Goal: Information Seeking & Learning: Learn about a topic

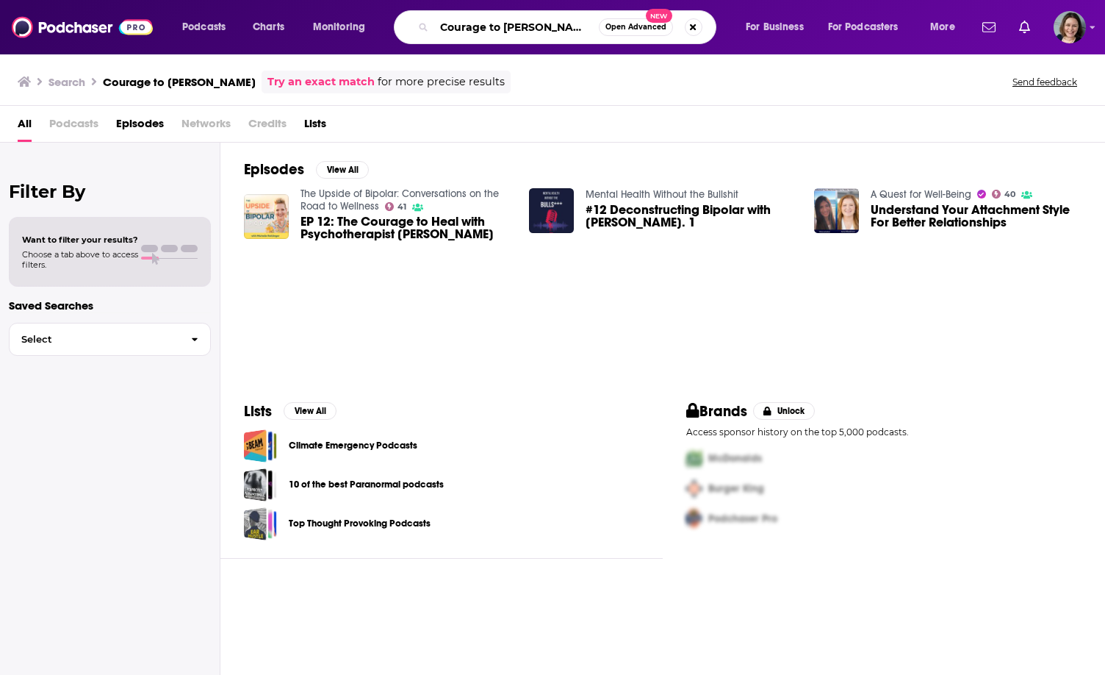
click at [510, 25] on input "Courage to [PERSON_NAME]" at bounding box center [516, 27] width 165 height 24
type input "fantasy books"
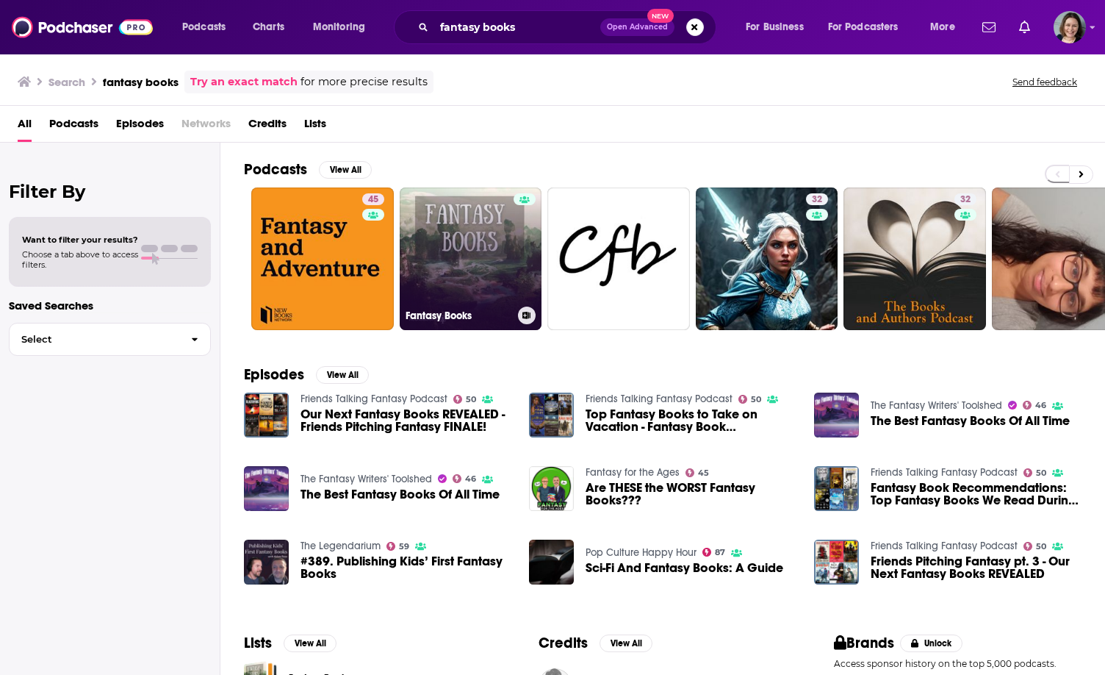
click at [463, 255] on link "Fantasy Books" at bounding box center [471, 258] width 143 height 143
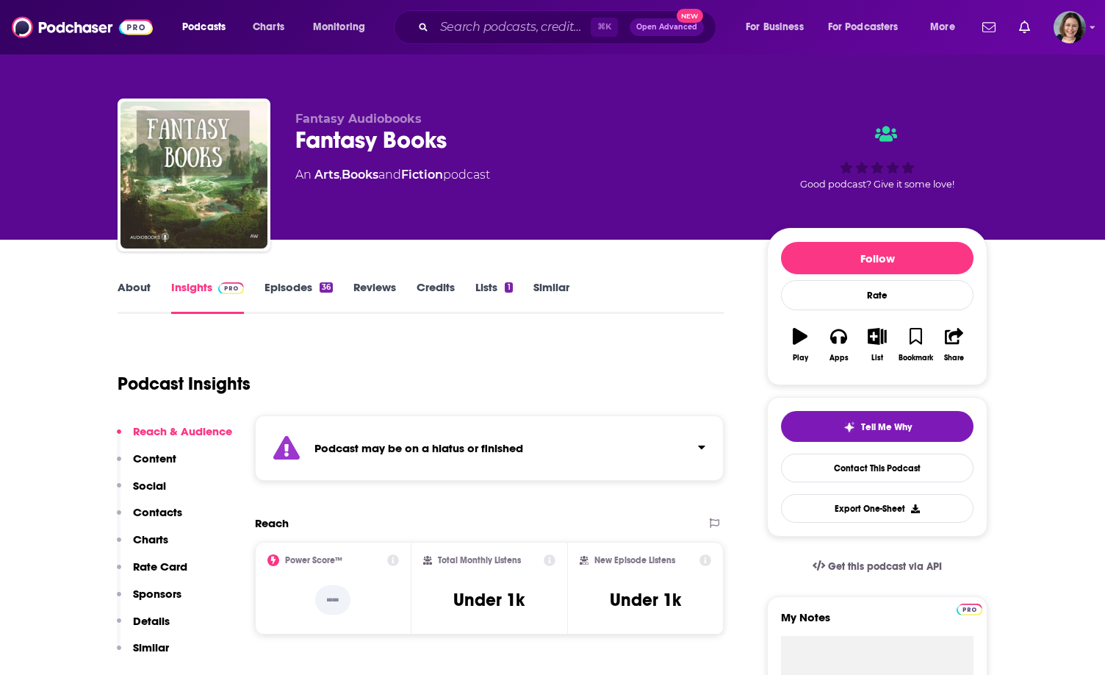
click at [143, 290] on link "About" at bounding box center [134, 297] width 33 height 34
